Goal: Information Seeking & Learning: Learn about a topic

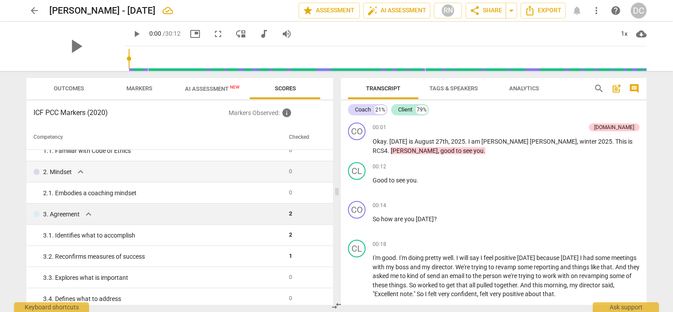
scroll to position [44, 0]
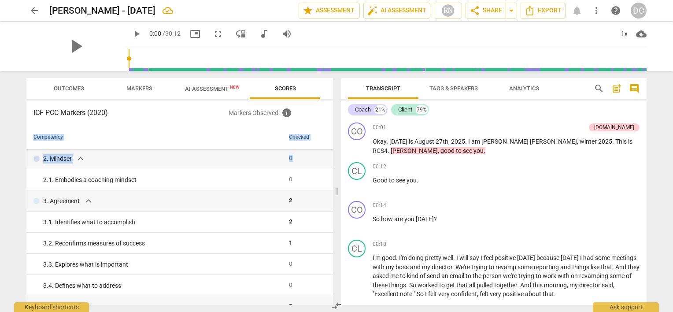
drag, startPoint x: 330, startPoint y: 156, endPoint x: 330, endPoint y: 162, distance: 5.4
click at [330, 162] on div "Competency Checked 1. Ethical expand_more 0 1. 1. Familiar with Code of Ethics …" at bounding box center [179, 215] width 307 height 180
drag, startPoint x: 330, startPoint y: 162, endPoint x: 312, endPoint y: 119, distance: 46.8
click at [311, 119] on div "ICF PCC Markers (2020) Markers Observed : info Competency Checked 1. Ethical ex…" at bounding box center [179, 202] width 307 height 204
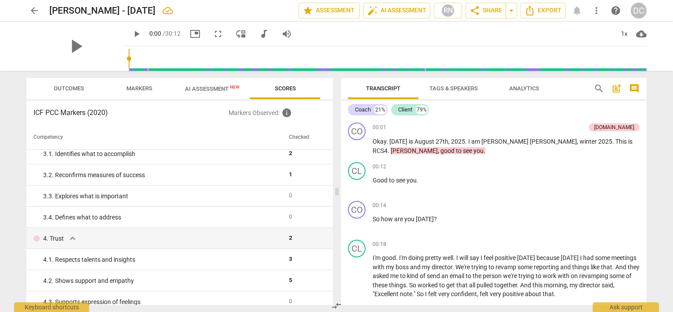
scroll to position [80, 0]
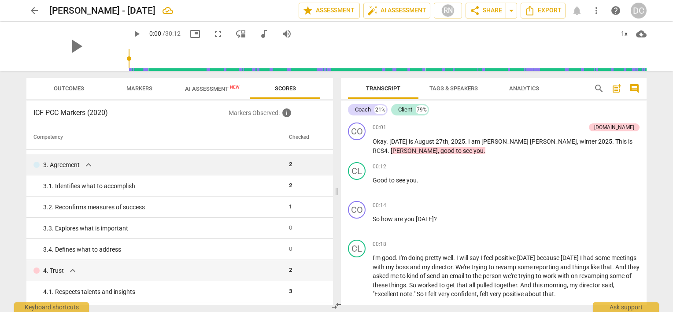
click at [89, 165] on span "expand_more" at bounding box center [88, 165] width 11 height 11
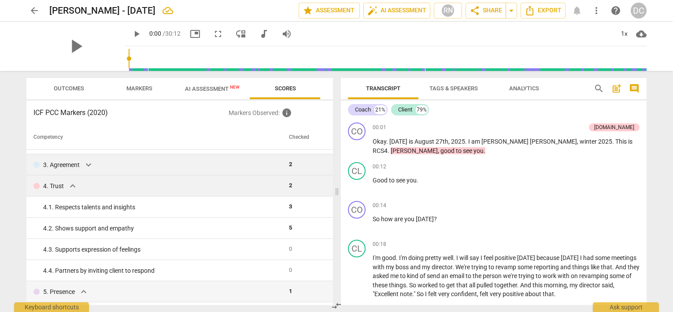
click at [71, 189] on span "expand_more" at bounding box center [72, 186] width 11 height 11
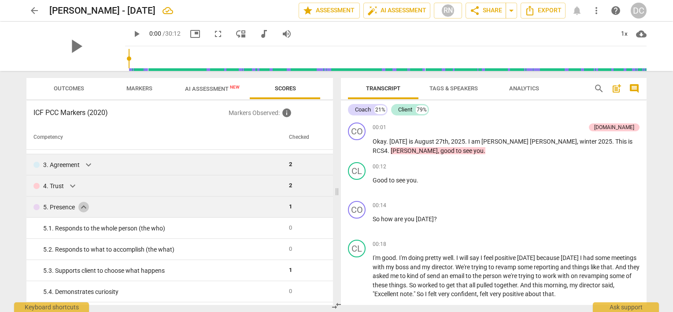
click at [85, 210] on span "expand_more" at bounding box center [83, 207] width 11 height 11
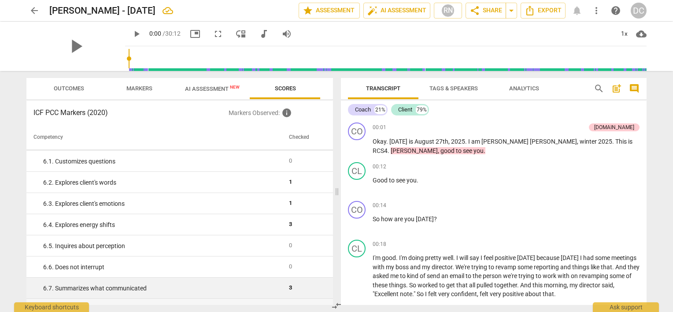
scroll to position [212, 0]
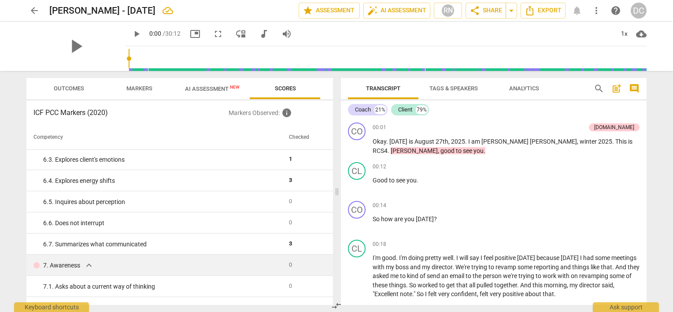
click at [89, 264] on span "expand_more" at bounding box center [89, 265] width 11 height 11
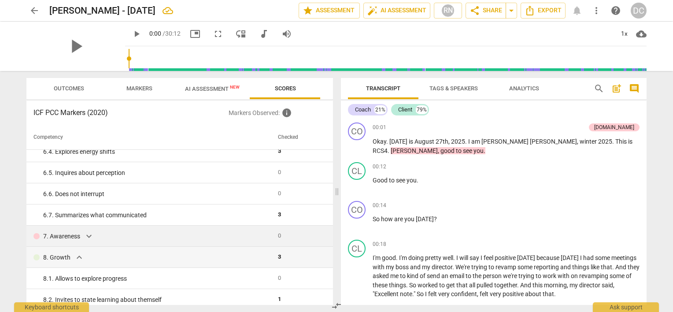
scroll to position [256, 0]
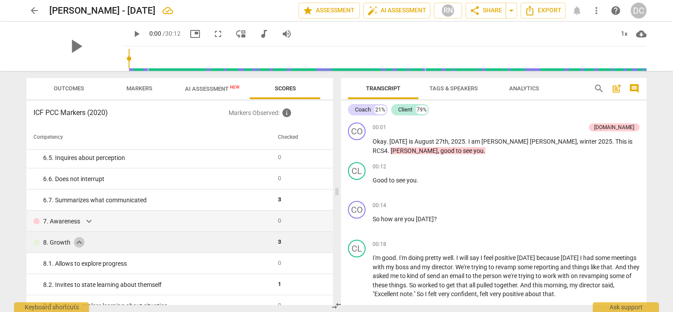
click at [76, 244] on span "expand_more" at bounding box center [79, 242] width 11 height 11
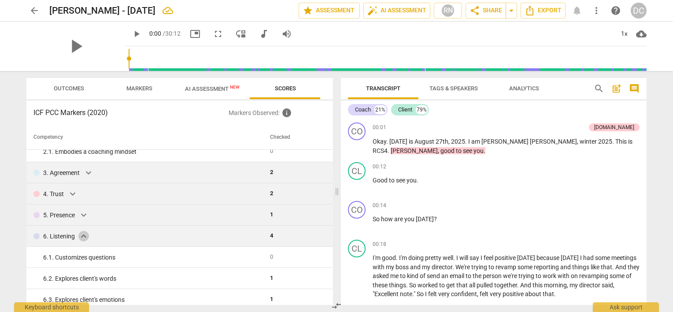
click at [82, 239] on span "expand_more" at bounding box center [83, 236] width 11 height 11
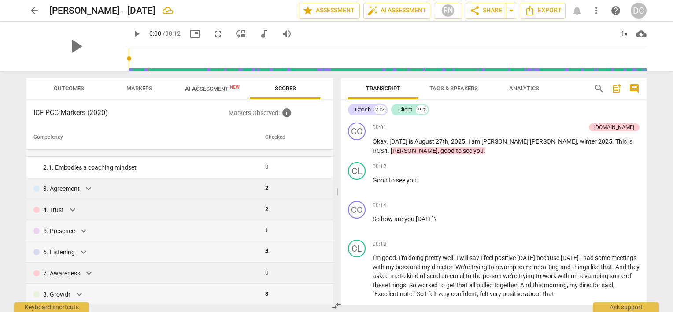
click at [89, 273] on span "expand_more" at bounding box center [89, 273] width 11 height 11
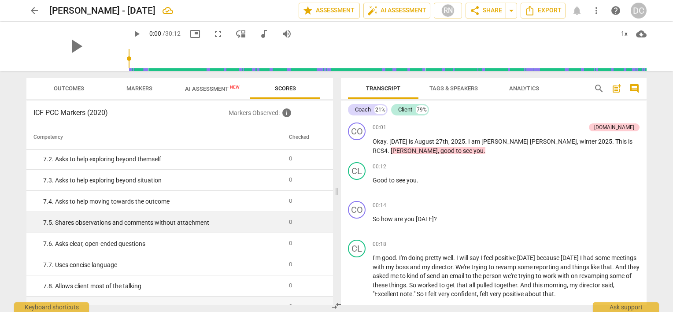
scroll to position [226, 0]
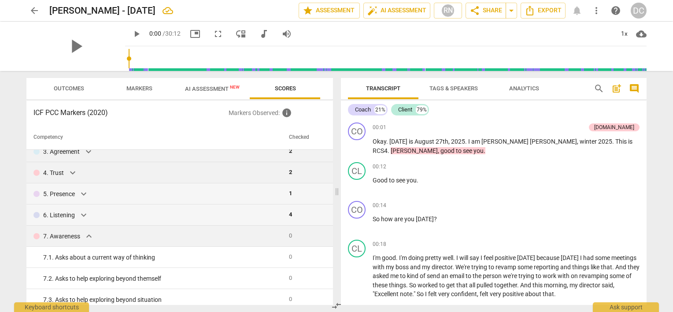
click at [90, 235] on span "expand_more" at bounding box center [89, 236] width 11 height 11
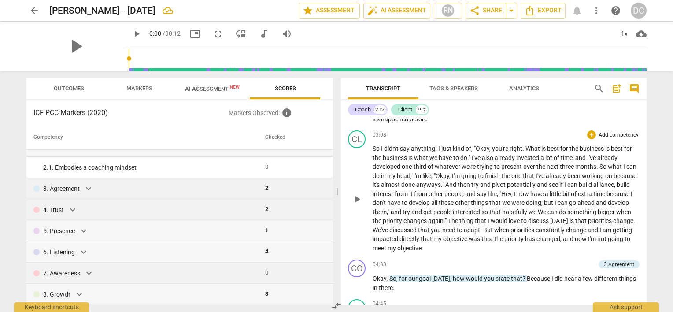
scroll to position [529, 0]
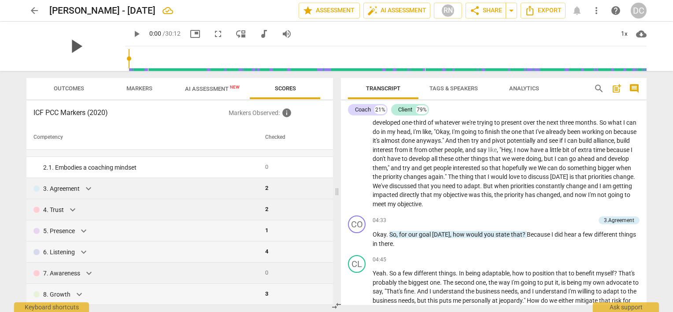
click at [68, 52] on span "play_arrow" at bounding box center [75, 46] width 23 height 23
click at [71, 50] on span "pause" at bounding box center [75, 46] width 23 height 23
type input "3"
